Goal: Task Accomplishment & Management: Manage account settings

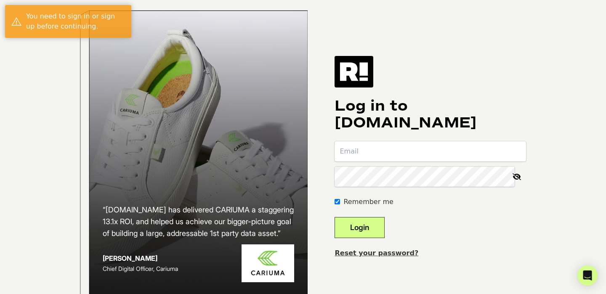
click at [418, 160] on input "email" at bounding box center [430, 151] width 191 height 20
click at [416, 158] on input "email" at bounding box center [430, 151] width 191 height 20
click at [487, 96] on div "Log in to [DOMAIN_NAME] Remember me Login Reset your password?" at bounding box center [430, 157] width 191 height 202
click at [440, 159] on input "email" at bounding box center [430, 151] width 191 height 20
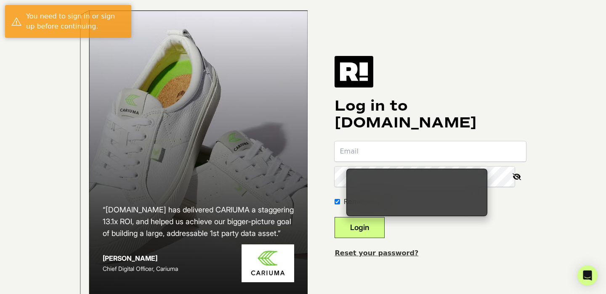
type input "[EMAIL_ADDRESS][DOMAIN_NAME]"
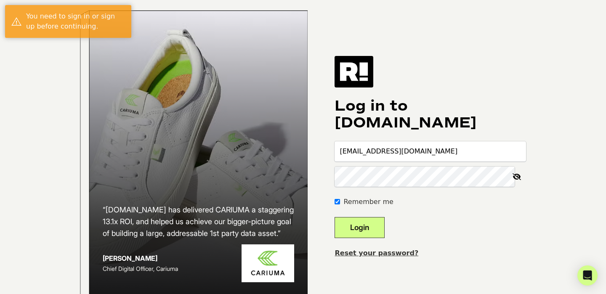
click at [385, 234] on button "Login" at bounding box center [360, 227] width 50 height 21
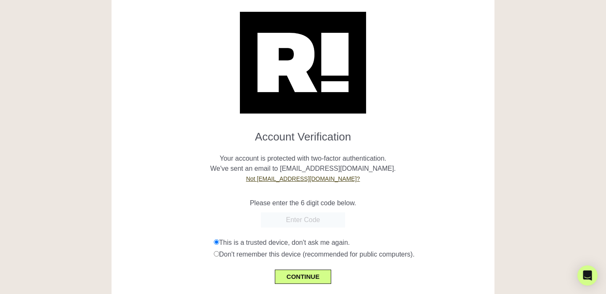
scroll to position [21, 0]
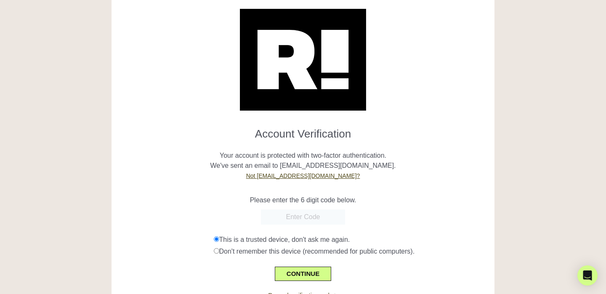
paste input "742601"
type input "742601"
click at [316, 274] on button "CONTINUE" at bounding box center [303, 274] width 56 height 14
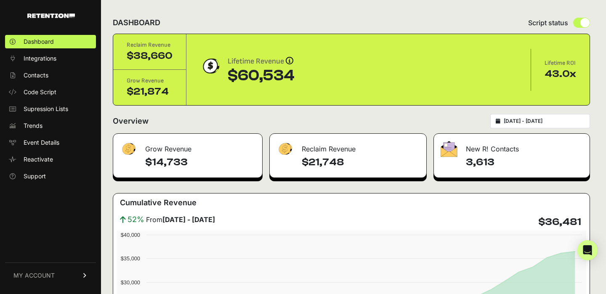
click at [40, 277] on span "MY ACCOUNT" at bounding box center [33, 275] width 41 height 8
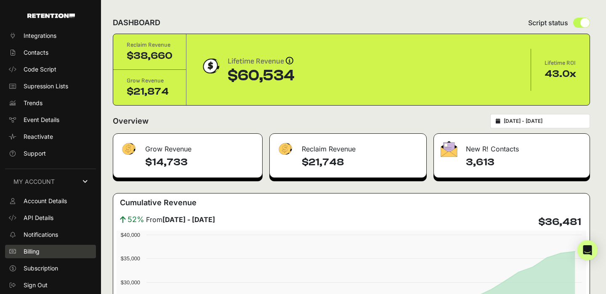
scroll to position [21, 0]
click at [51, 254] on link "Billing" at bounding box center [50, 252] width 91 height 13
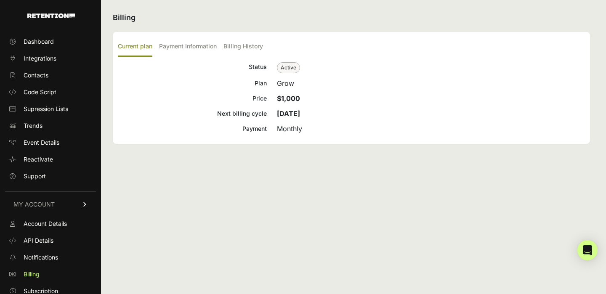
scroll to position [21, 0]
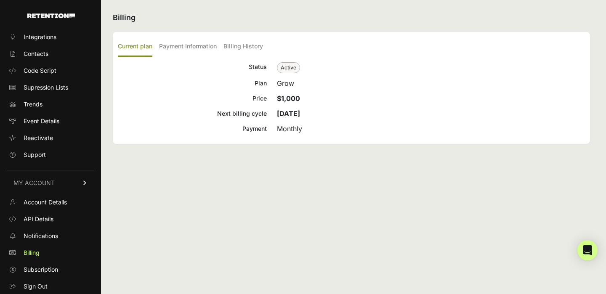
click at [283, 101] on strong "$1,000" at bounding box center [288, 98] width 23 height 8
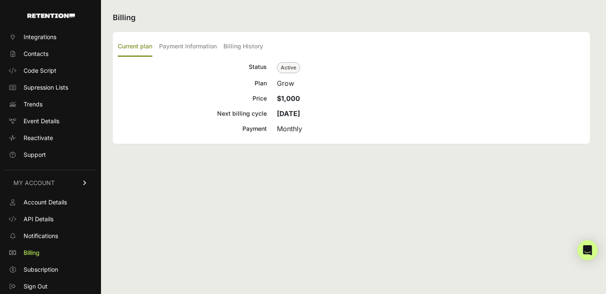
copy strong "1,000"
